Goal: Task Accomplishment & Management: Use online tool/utility

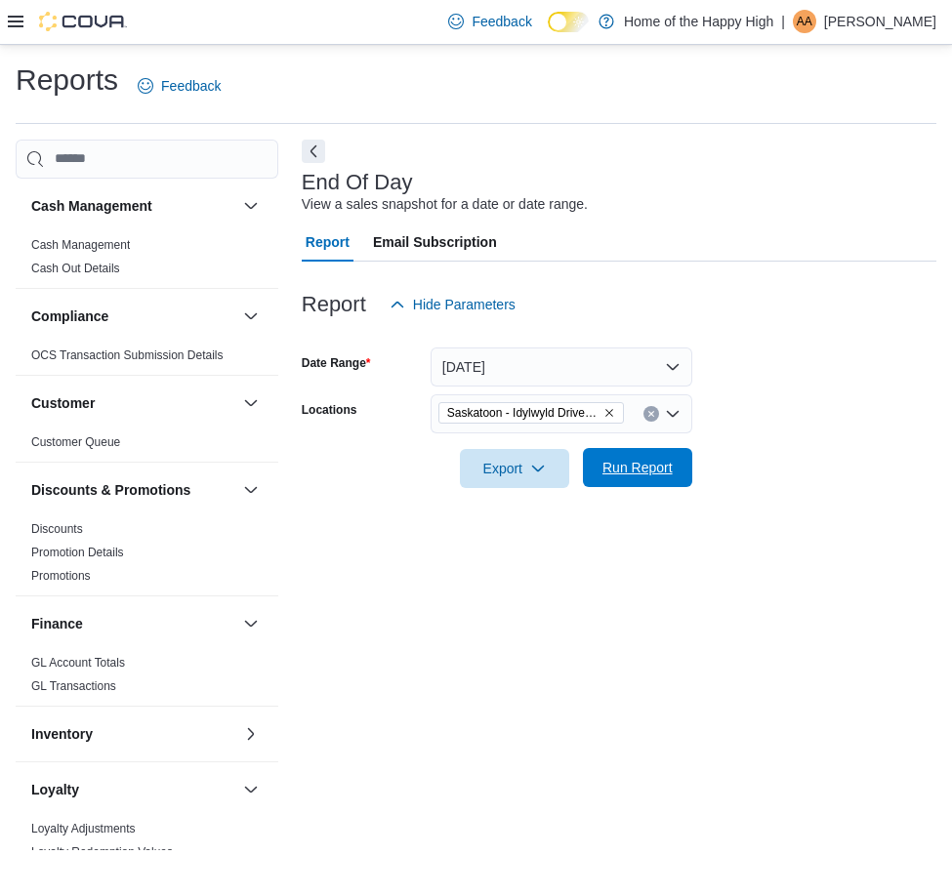
click at [665, 466] on span "Run Report" at bounding box center [637, 468] width 70 height 20
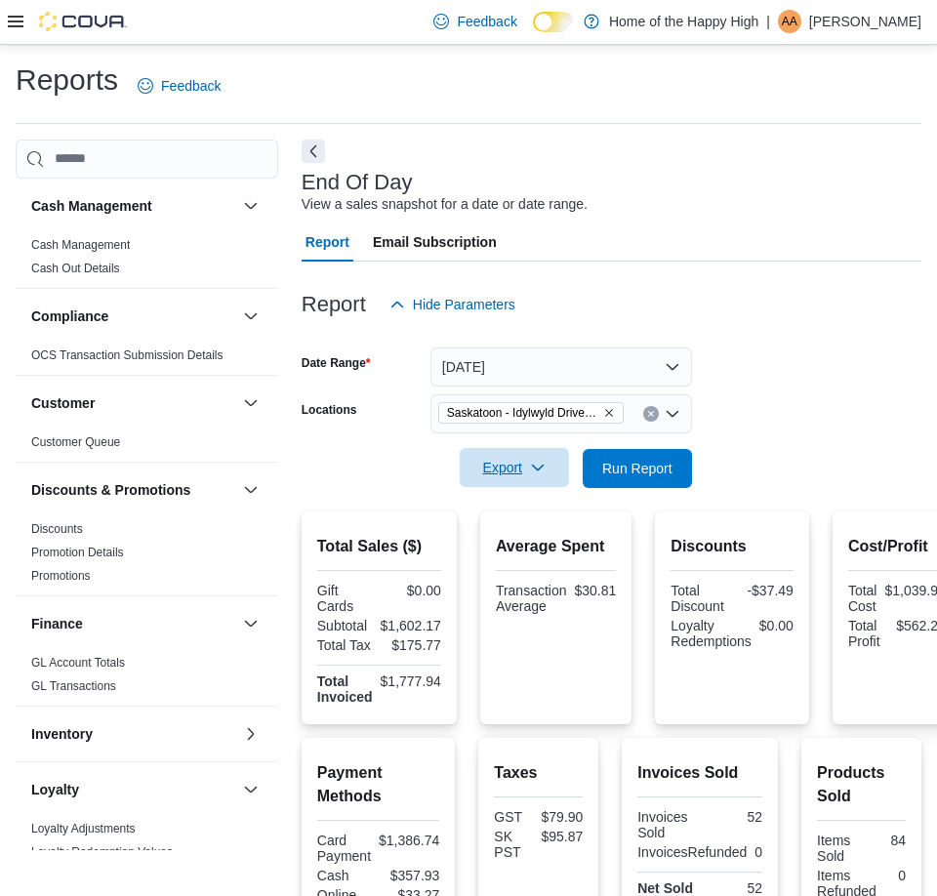
click at [515, 458] on span "Export" at bounding box center [515, 467] width 86 height 39
click at [547, 533] on button "Export to Pdf" at bounding box center [517, 546] width 111 height 39
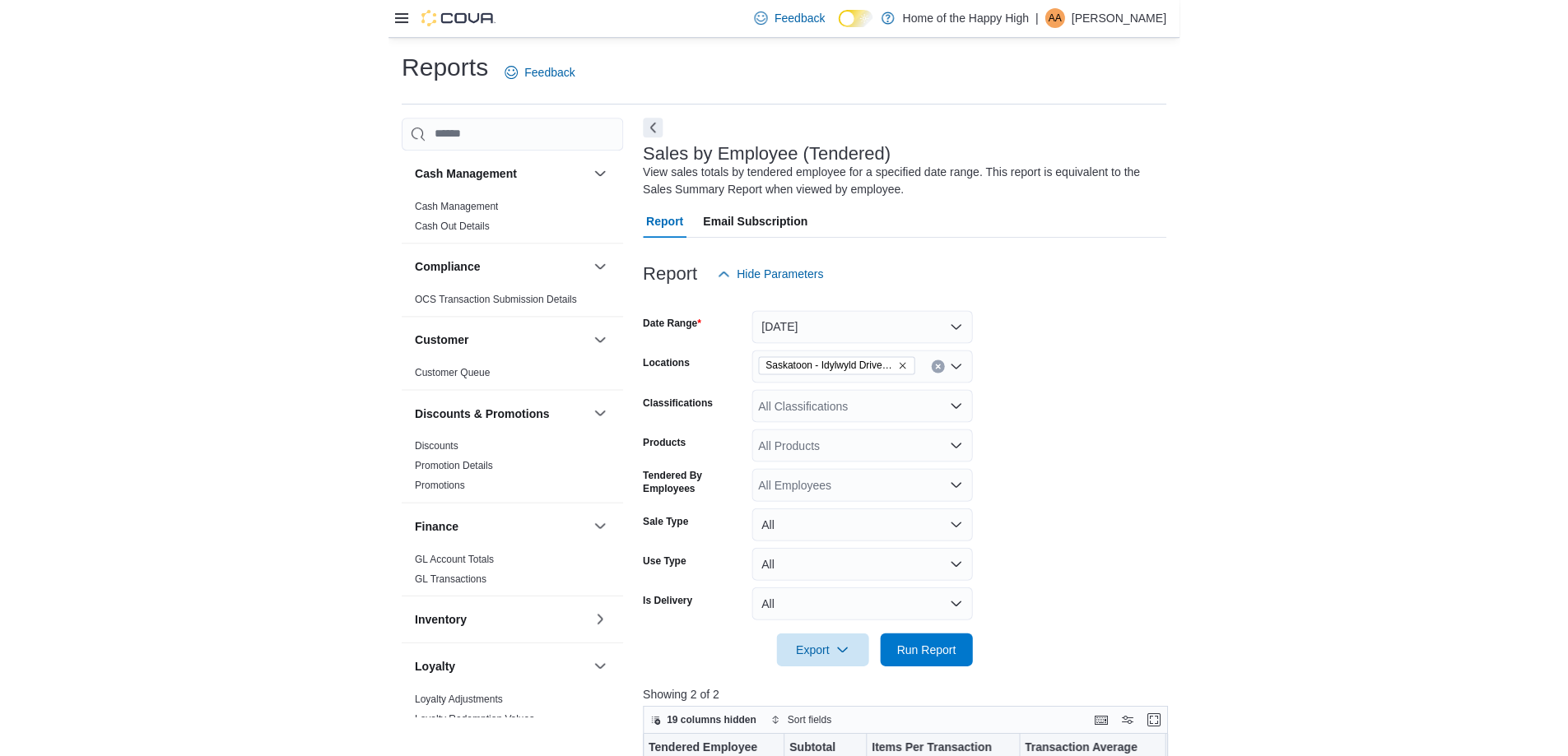
scroll to position [576, 0]
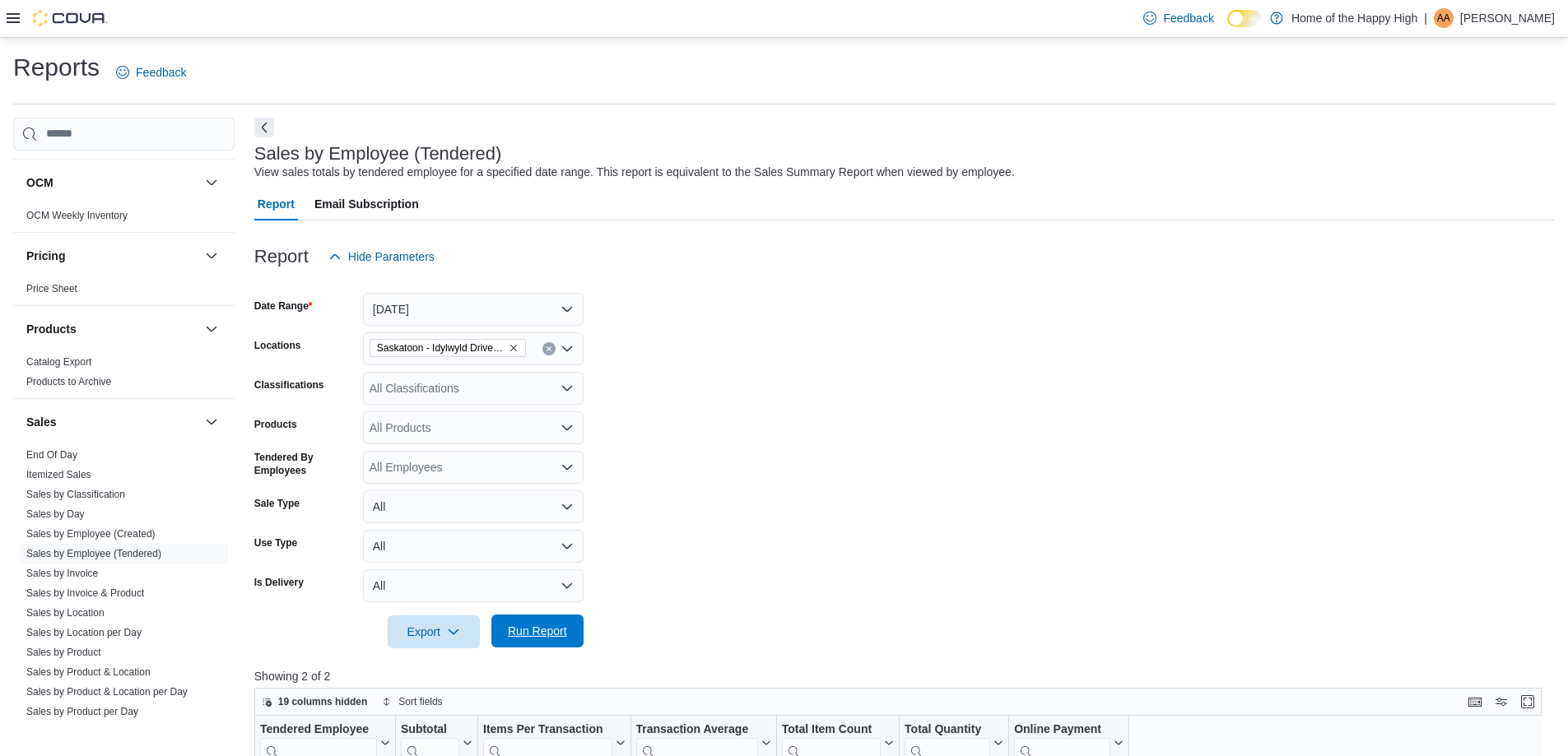
click at [564, 628] on span "Run Report" at bounding box center [537, 631] width 59 height 17
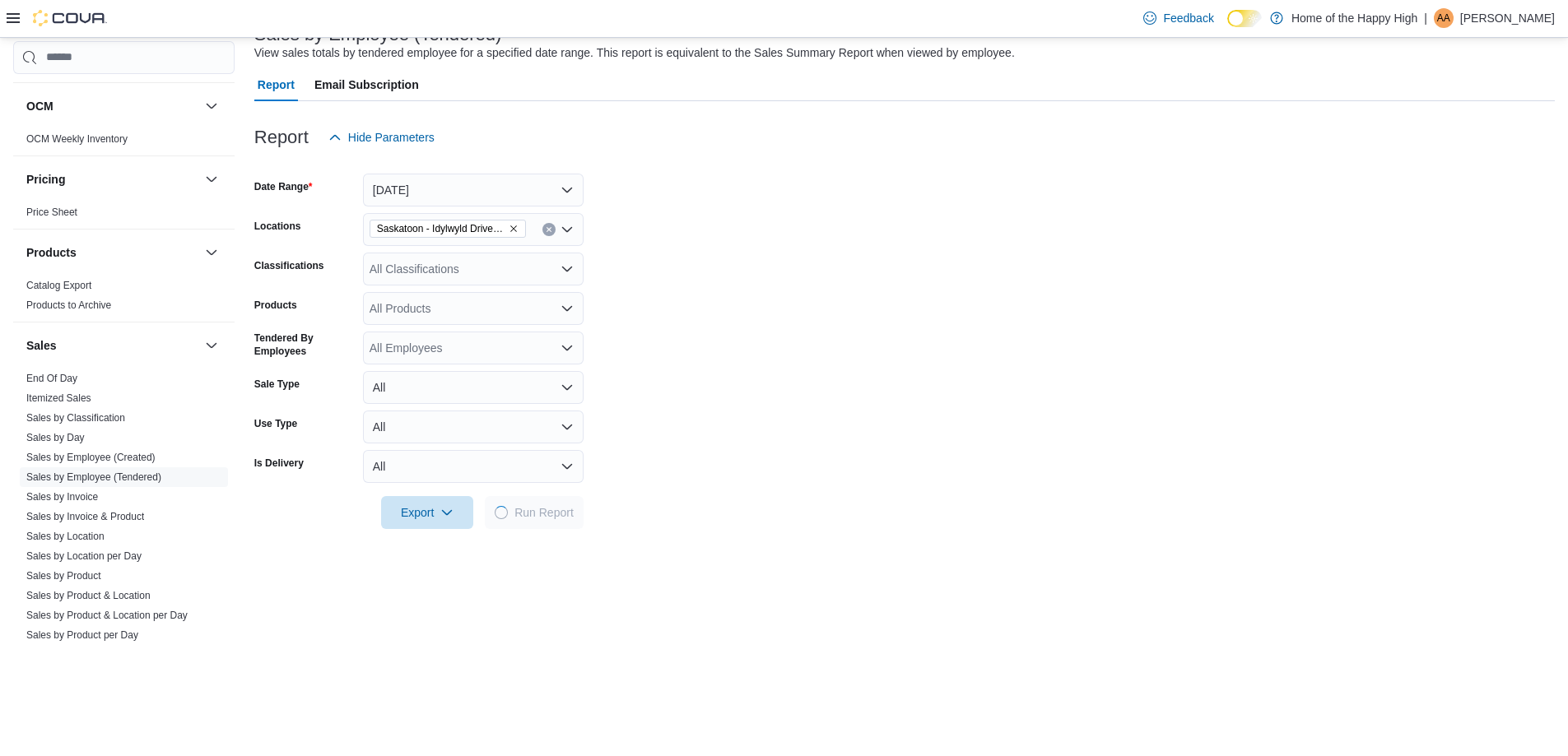
scroll to position [247, 0]
